Goal: Task Accomplishment & Management: Manage account settings

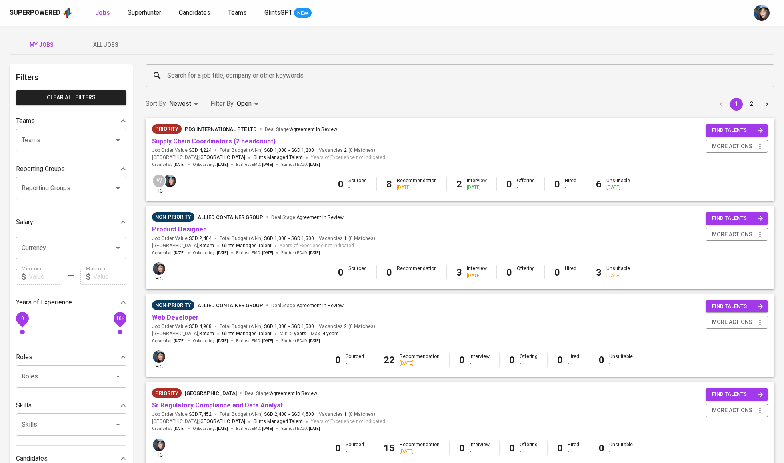
click at [345, 76] on input "Search for a job title, company or other keywords" at bounding box center [462, 75] width 594 height 15
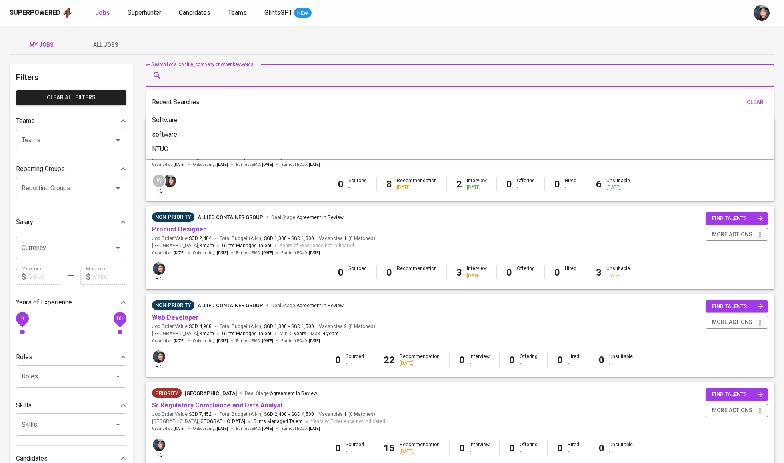
type input "s"
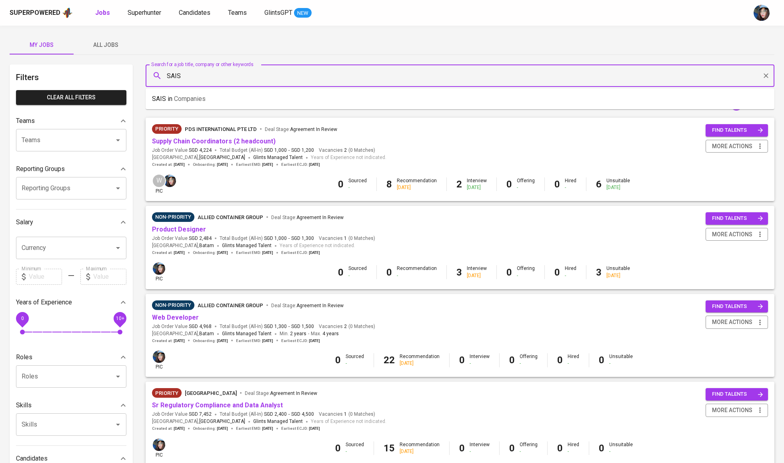
type input "SAIS"
type input "[GEOGRAPHIC_DATA]"
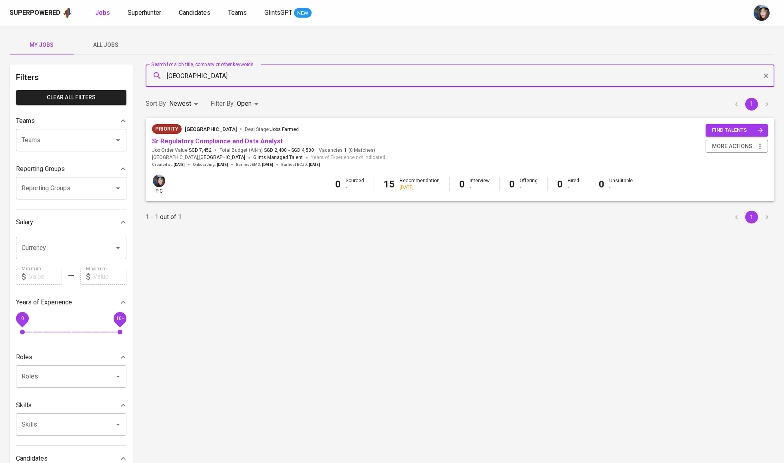
click at [202, 141] on link "Sr Regulatory Compliance and Data Analyst" at bounding box center [217, 141] width 131 height 8
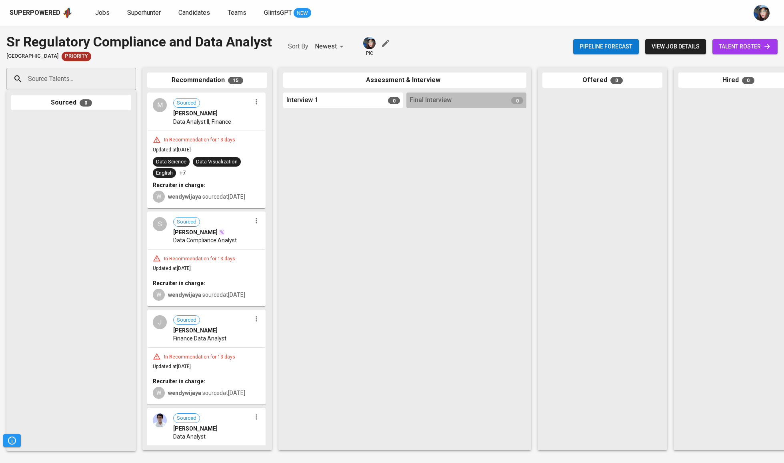
click at [733, 44] on span "talent roster" at bounding box center [745, 47] width 52 height 10
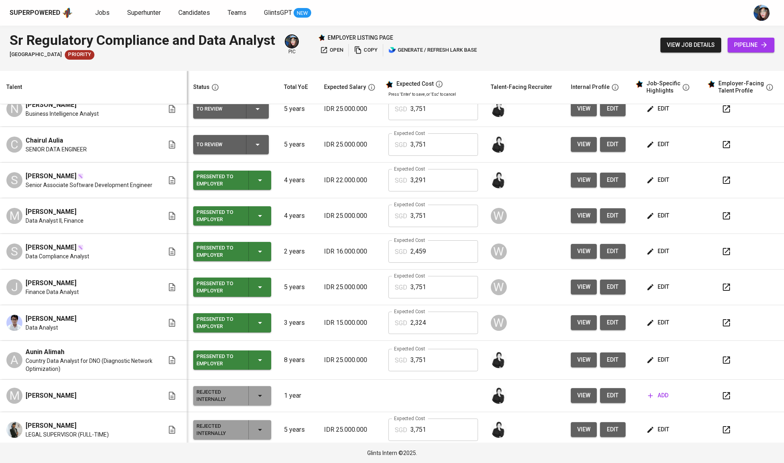
scroll to position [353, 0]
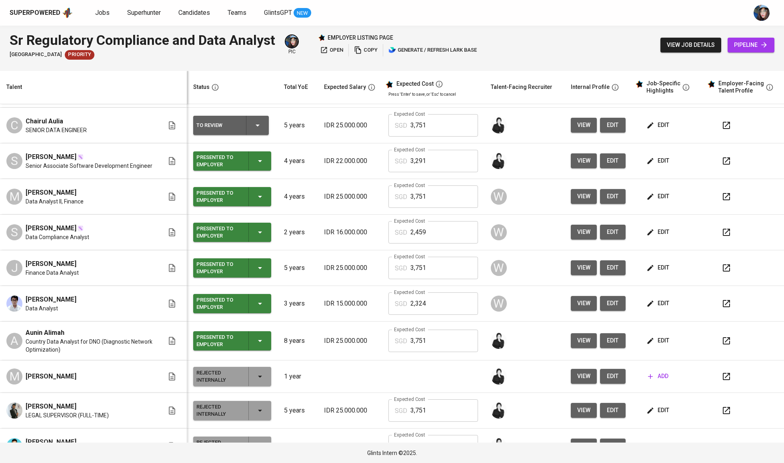
click at [262, 154] on td "Presented to Employer" at bounding box center [232, 161] width 91 height 36
click at [258, 166] on icon "button" at bounding box center [260, 161] width 10 height 10
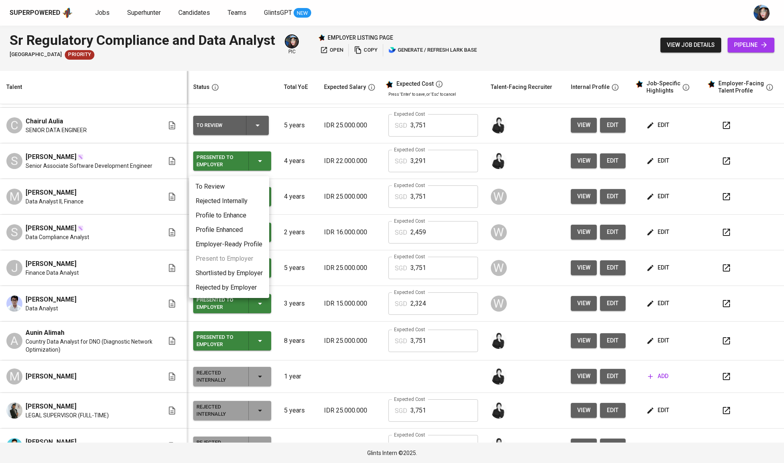
click at [245, 202] on li "Rejected Internally" at bounding box center [229, 201] width 80 height 14
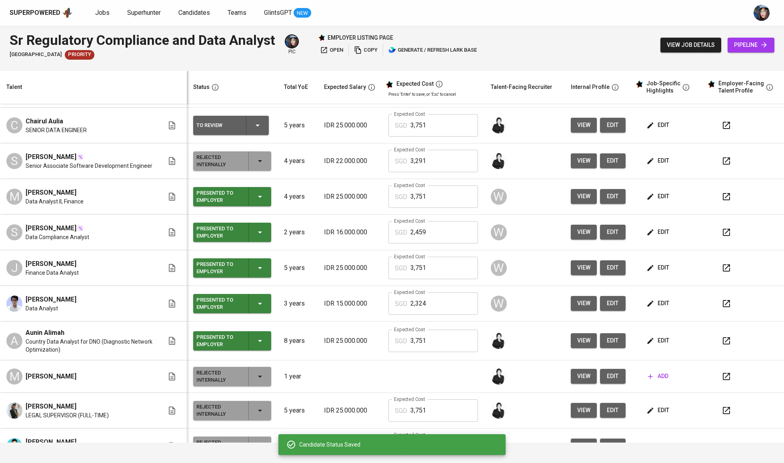
click at [259, 201] on icon "button" at bounding box center [260, 197] width 10 height 10
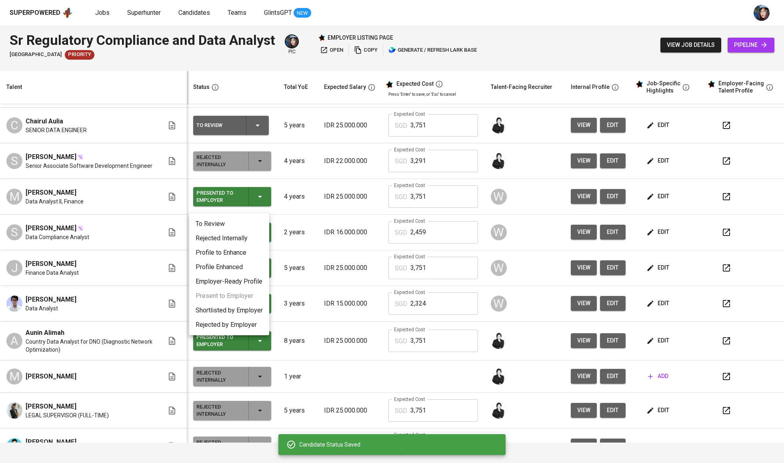
click at [250, 242] on li "Rejected Internally" at bounding box center [229, 238] width 80 height 14
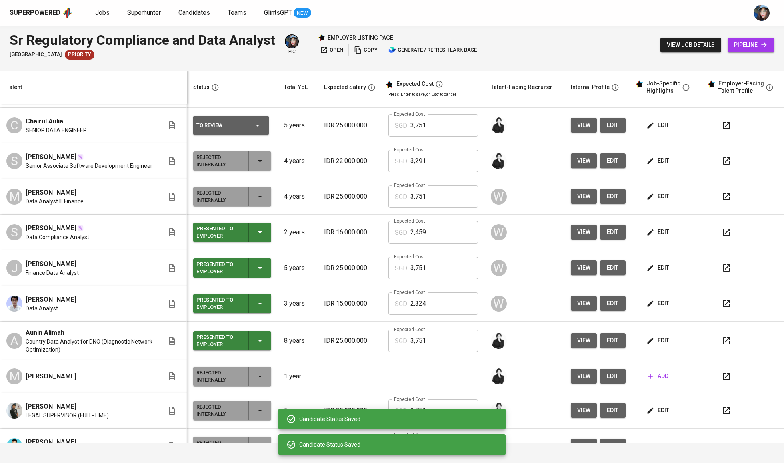
click at [252, 248] on td "Presented to Employer" at bounding box center [232, 232] width 91 height 36
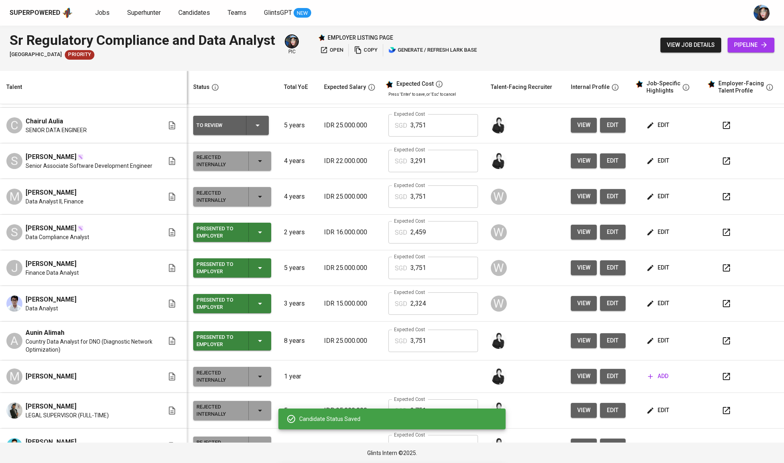
click at [255, 237] on icon "button" at bounding box center [260, 232] width 10 height 10
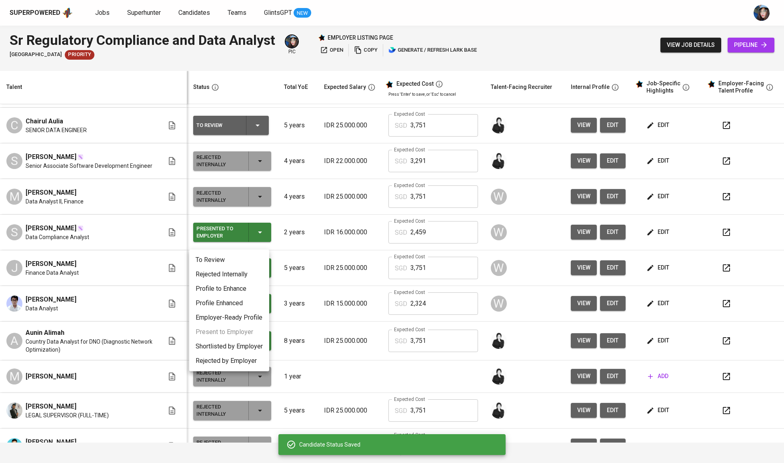
click at [246, 274] on li "Rejected Internally" at bounding box center [229, 274] width 80 height 14
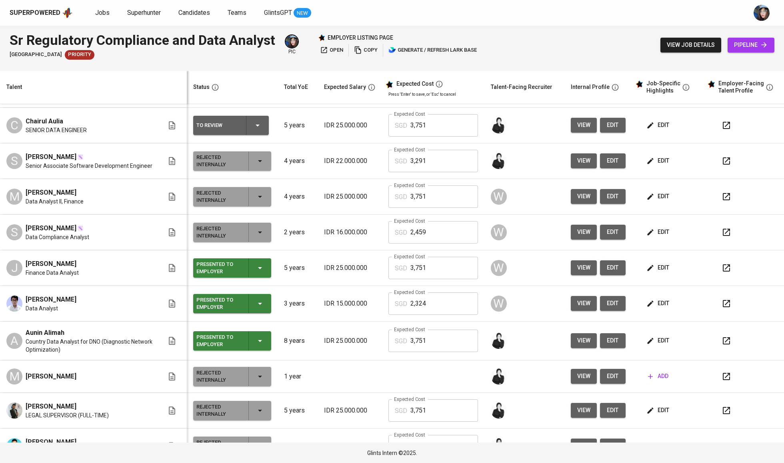
click at [255, 272] on icon "button" at bounding box center [260, 268] width 10 height 10
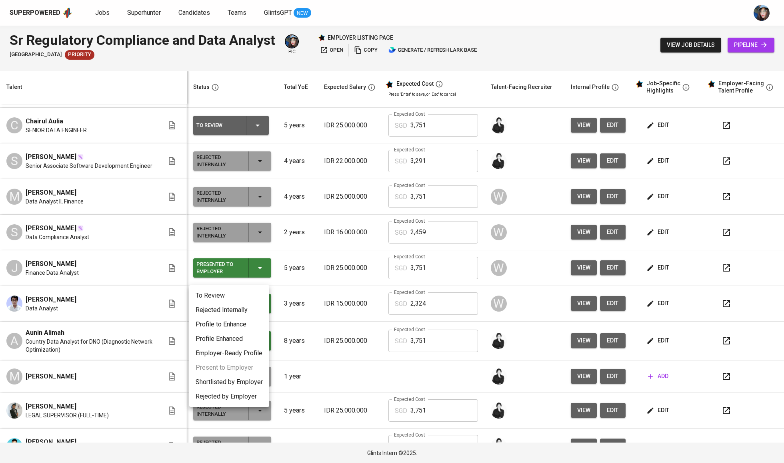
click at [250, 313] on li "Rejected Internally" at bounding box center [229, 309] width 80 height 14
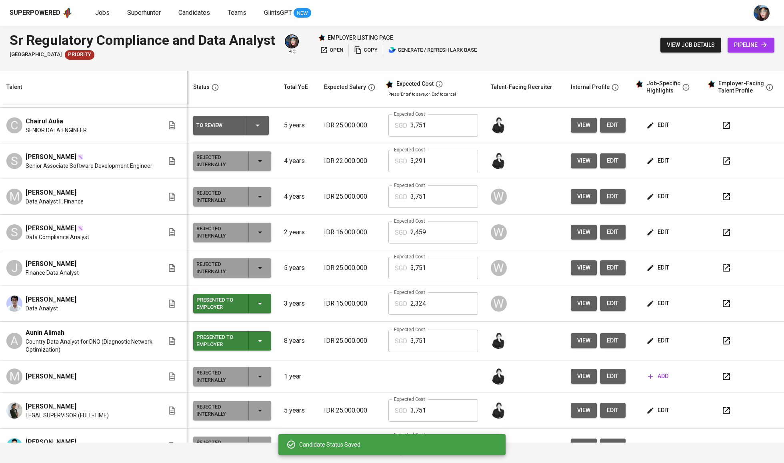
click at [255, 308] on icon "button" at bounding box center [260, 303] width 10 height 10
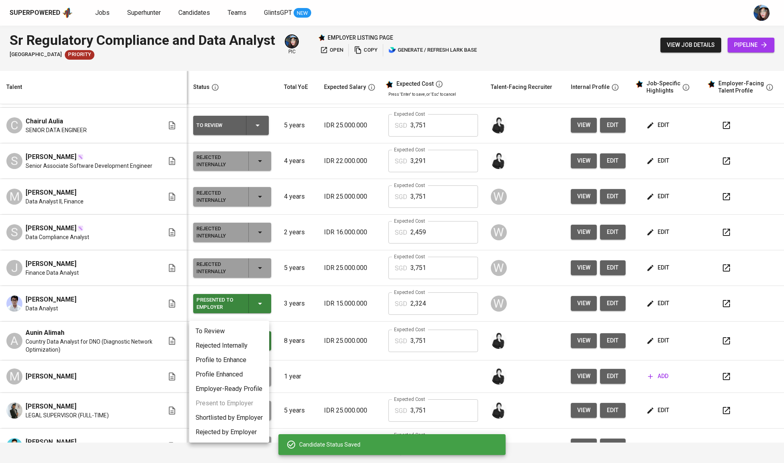
click at [256, 347] on li "Rejected Internally" at bounding box center [229, 345] width 80 height 14
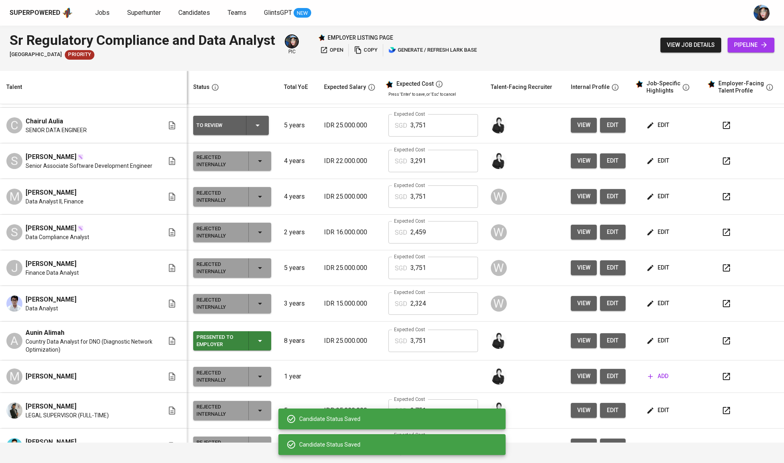
click at [255, 345] on icon "button" at bounding box center [260, 341] width 10 height 10
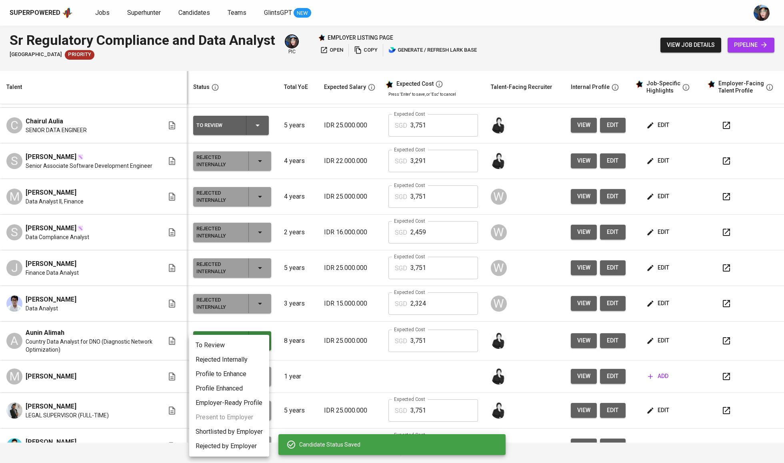
click at [252, 361] on li "Rejected Internally" at bounding box center [229, 359] width 80 height 14
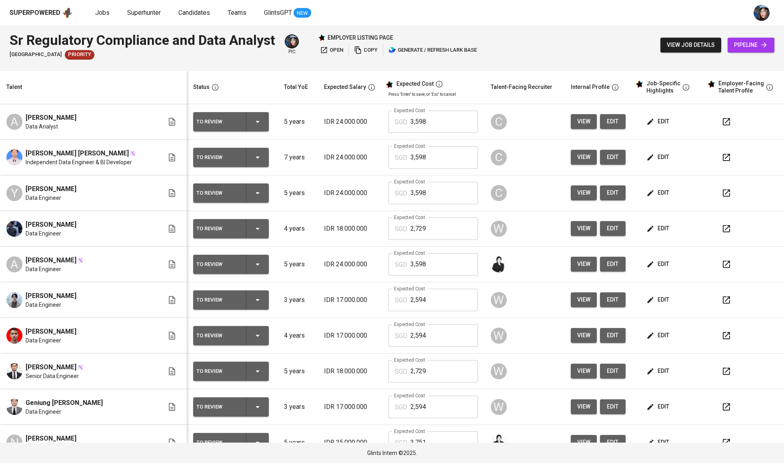
scroll to position [0, 0]
click at [647, 124] on icon "button" at bounding box center [651, 122] width 8 height 8
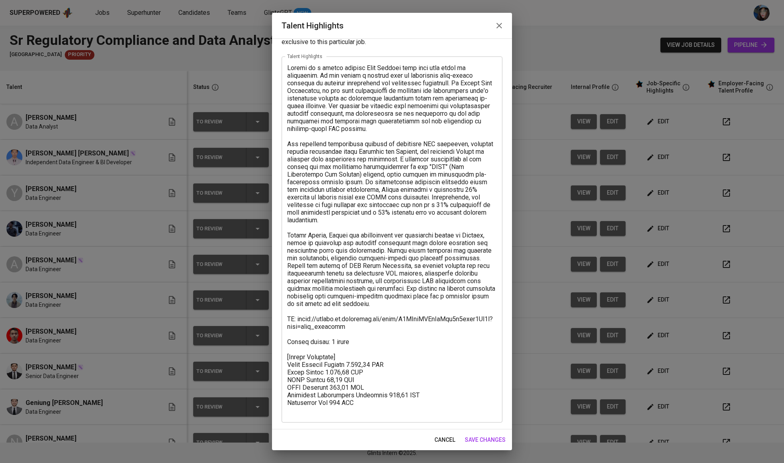
scroll to position [28, 0]
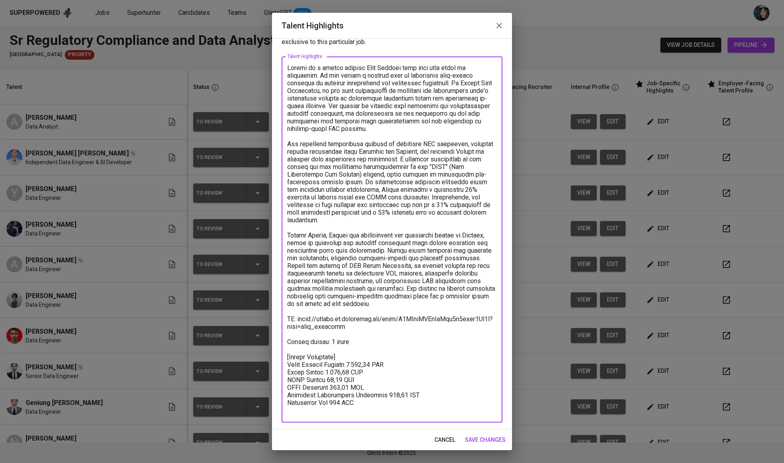
drag, startPoint x: 361, startPoint y: 313, endPoint x: 300, endPoint y: 306, distance: 61.2
click at [300, 306] on textarea at bounding box center [392, 239] width 210 height 351
click at [392, 130] on textarea at bounding box center [392, 239] width 210 height 351
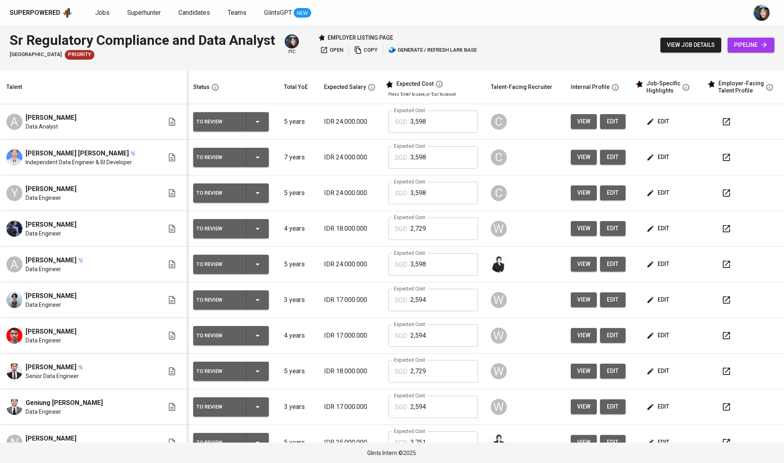
click at [540, 127] on div "C" at bounding box center [524, 121] width 67 height 19
click at [645, 134] on td "edit" at bounding box center [668, 122] width 72 height 36
click at [649, 125] on span "edit" at bounding box center [658, 121] width 21 height 10
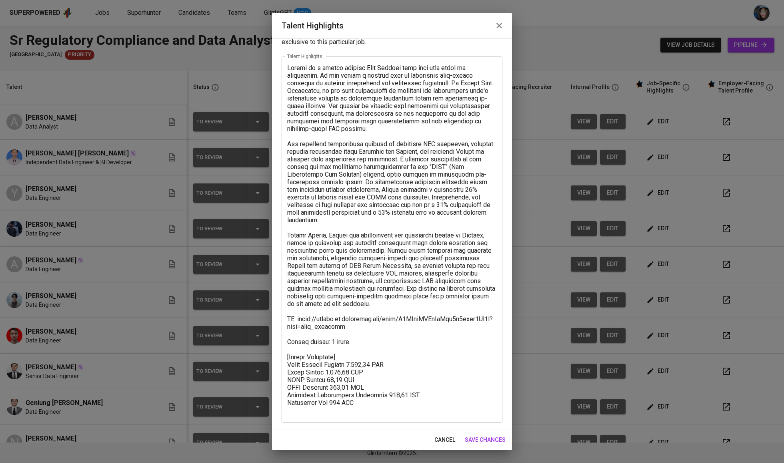
click at [349, 402] on textarea at bounding box center [392, 239] width 210 height 351
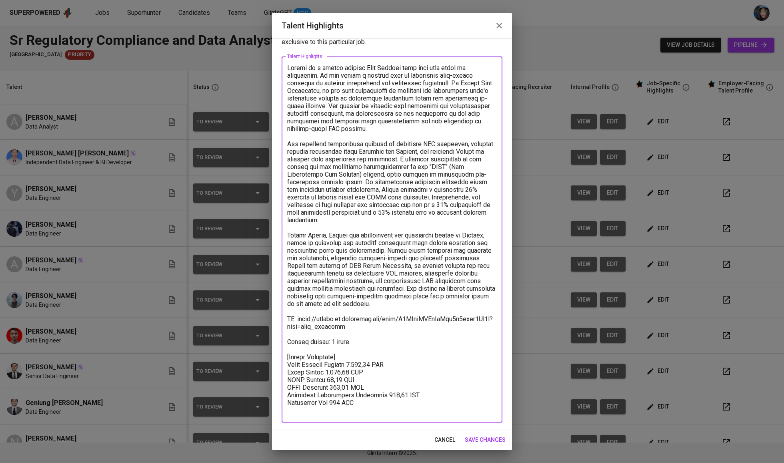
click at [349, 402] on textarea at bounding box center [392, 239] width 210 height 351
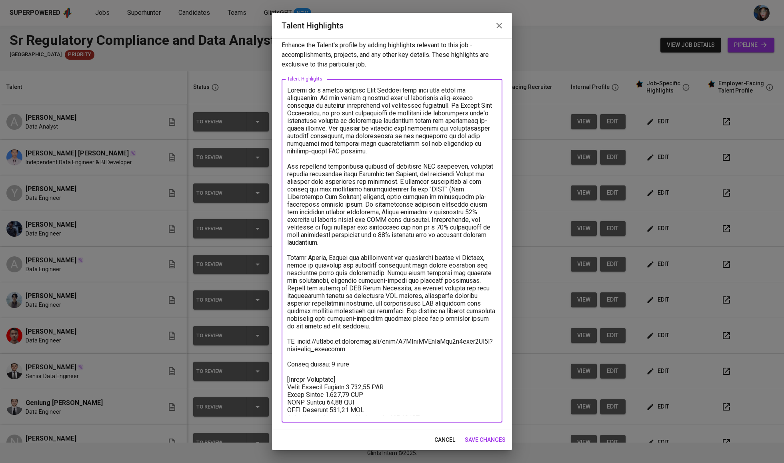
scroll to position [5, 0]
click at [319, 349] on textarea at bounding box center [392, 250] width 210 height 329
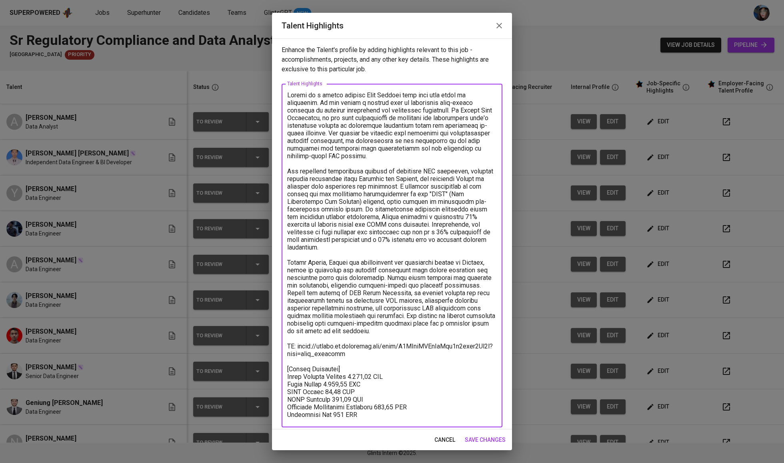
paste textarea "Notice period: 1 month"
click at [330, 415] on textarea at bounding box center [392, 259] width 210 height 336
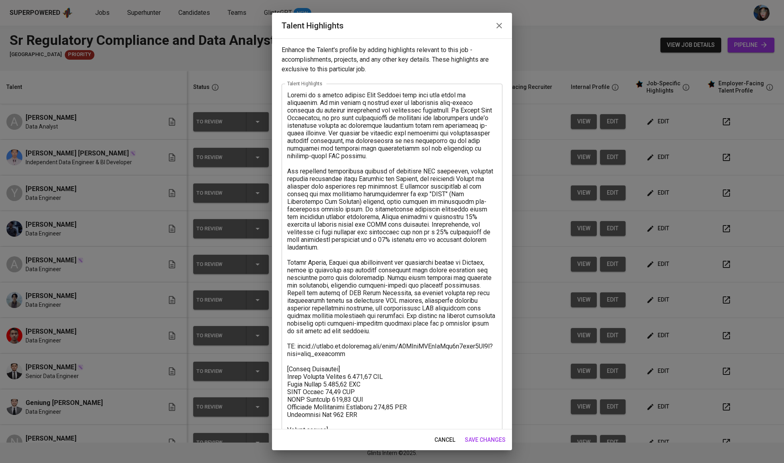
click at [284, 412] on div "x Talent Highlights" at bounding box center [392, 263] width 221 height 358
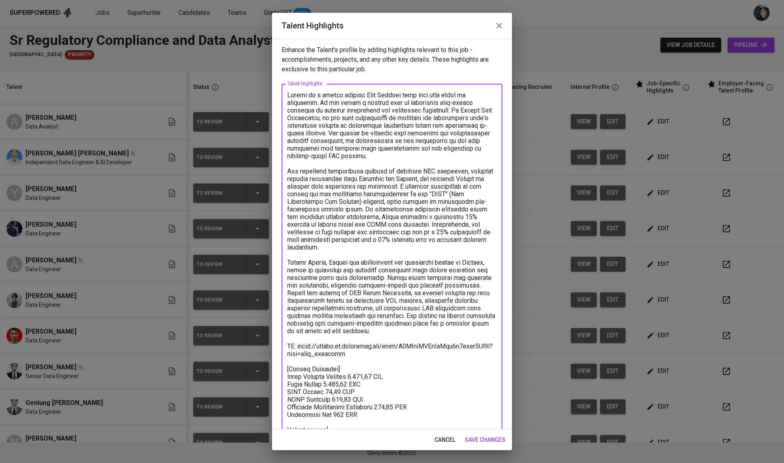
click at [288, 416] on textarea at bounding box center [392, 262] width 210 height 343
click at [289, 96] on textarea at bounding box center [392, 262] width 210 height 343
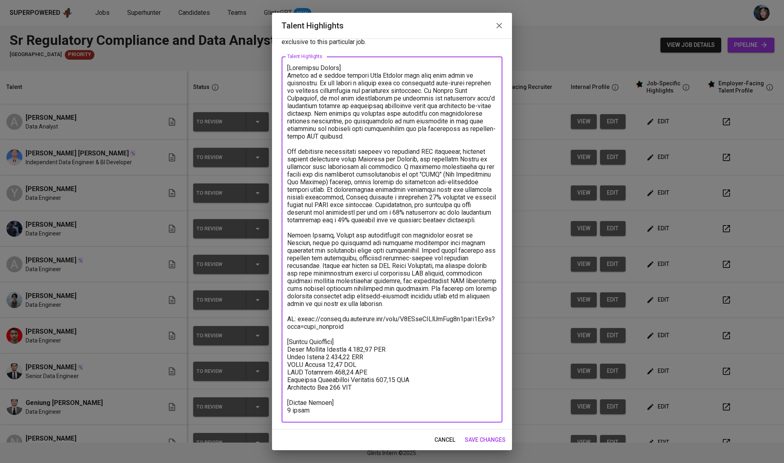
scroll to position [28, 0]
drag, startPoint x: 298, startPoint y: 314, endPoint x: 264, endPoint y: 312, distance: 33.7
click at [264, 312] on div "Talent Highlights Enhance the Talent's profile by adding highlights relevant to…" at bounding box center [392, 231] width 784 height 463
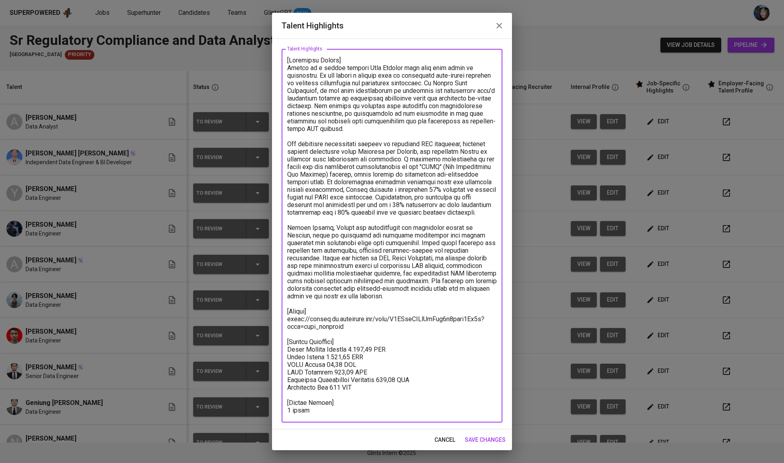
scroll to position [35, 0]
click at [357, 343] on textarea at bounding box center [392, 235] width 210 height 359
click at [365, 344] on textarea at bounding box center [392, 235] width 210 height 359
click at [341, 352] on textarea at bounding box center [392, 235] width 210 height 359
click at [390, 377] on textarea at bounding box center [392, 235] width 210 height 359
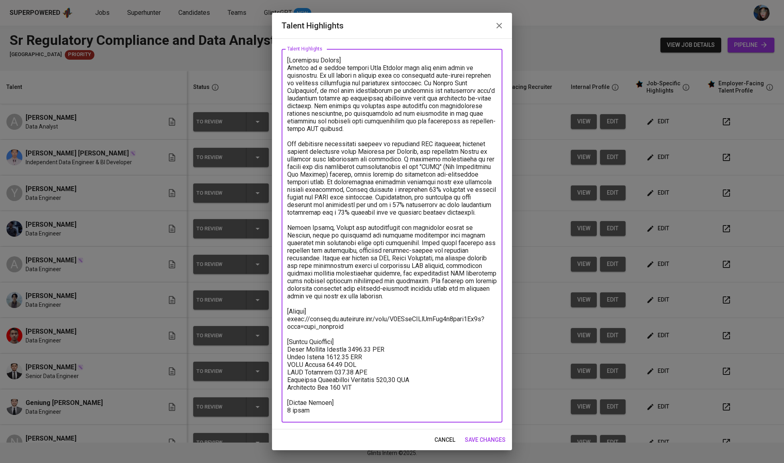
click at [387, 372] on textarea at bounding box center [392, 235] width 210 height 359
type textarea "[Highlight Career] [PERSON_NAME] is a highly skilled Data Analyst with over fiv…"
click at [490, 437] on span "save changes" at bounding box center [485, 440] width 41 height 10
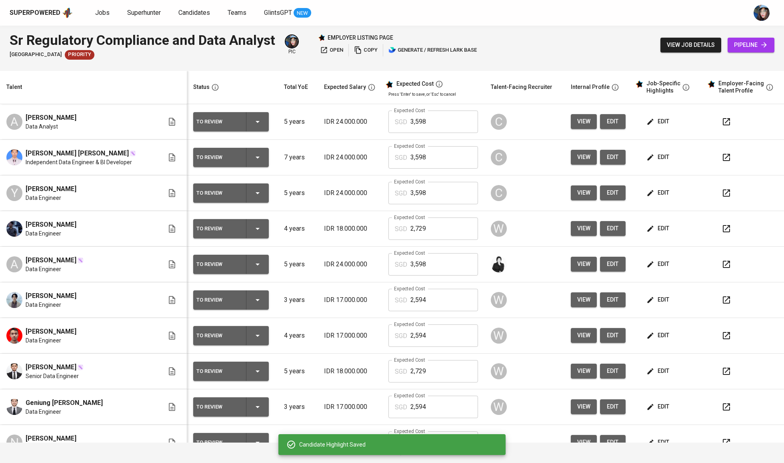
scroll to position [72, 0]
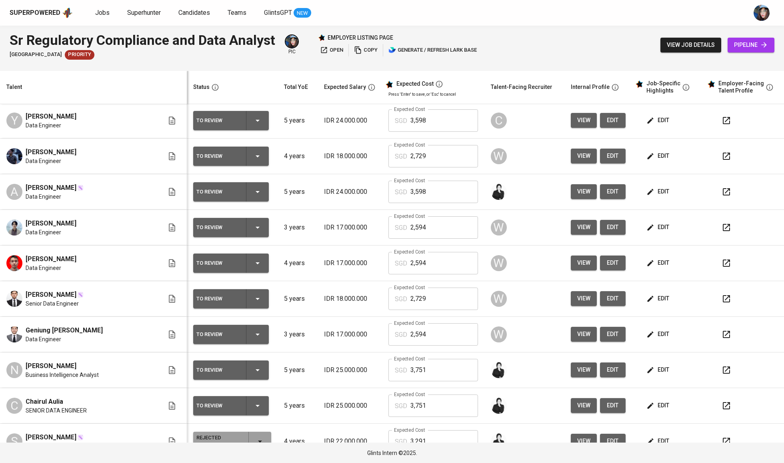
click at [647, 122] on icon "button" at bounding box center [650, 120] width 6 height 6
click at [655, 124] on span "edit" at bounding box center [658, 120] width 21 height 10
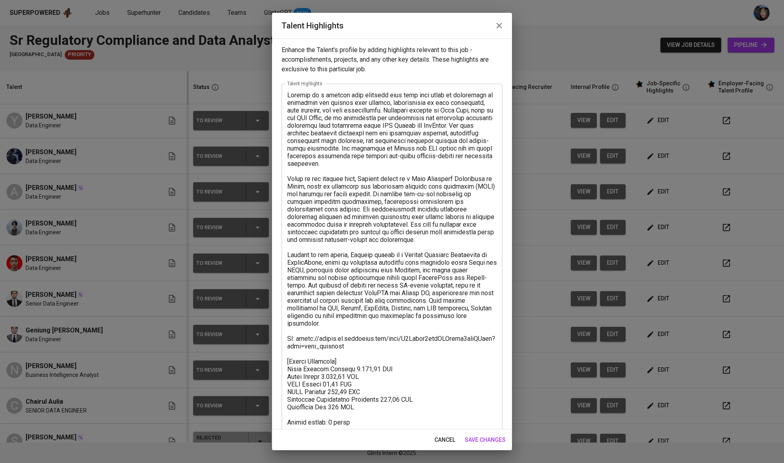
scroll to position [0, 0]
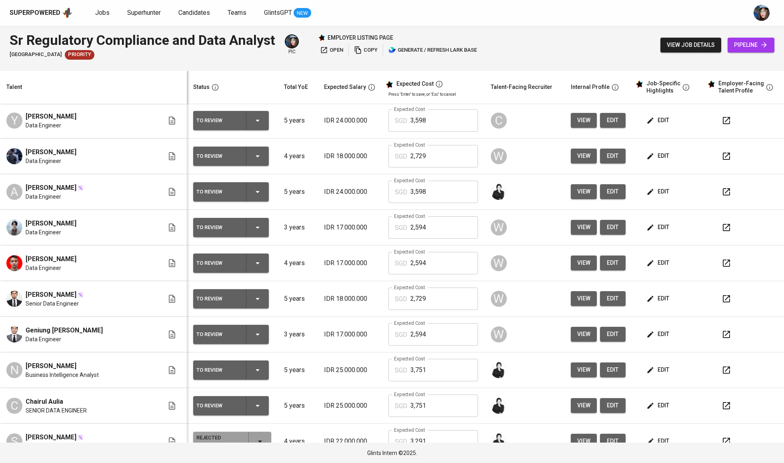
click at [485, 165] on td "W" at bounding box center [525, 156] width 80 height 36
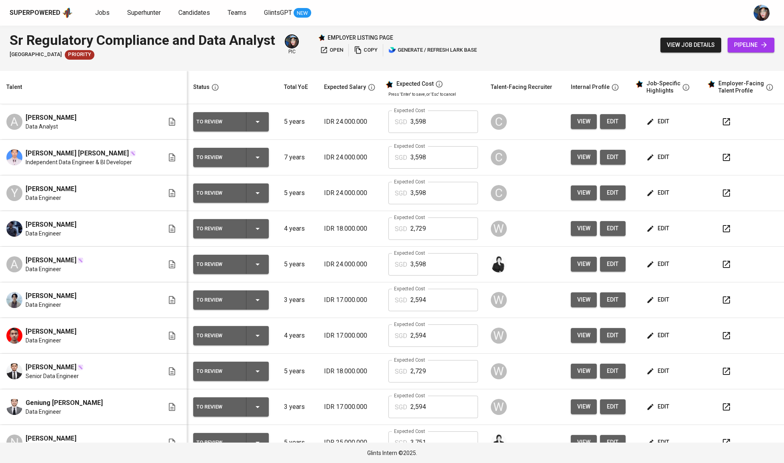
scroll to position [-1, 0]
